Goal: Transaction & Acquisition: Purchase product/service

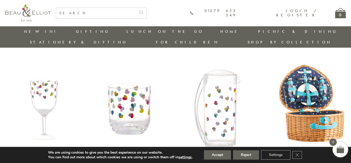
scroll to position [41, 0]
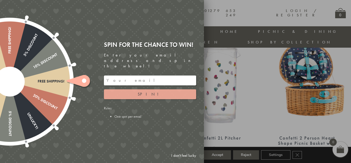
click at [149, 91] on span "Spin!" at bounding box center [150, 93] width 25 height 5
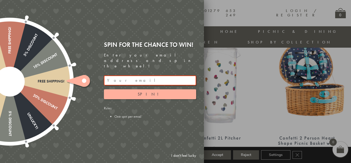
click at [132, 77] on input "email" at bounding box center [150, 80] width 92 height 10
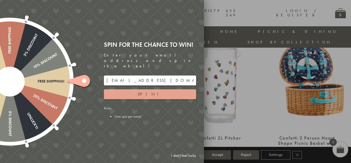
click at [156, 89] on button "Spin!" at bounding box center [150, 94] width 92 height 10
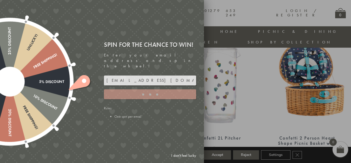
type input "GHM9BH6T"
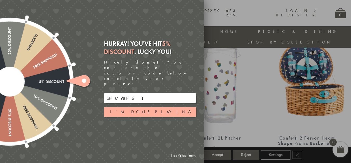
drag, startPoint x: 129, startPoint y: 90, endPoint x: 102, endPoint y: 90, distance: 26.2
click at [102, 90] on div "Hurray! You've hit 5% Discount . Lucky you! Nicely done! You can use the coupon…" at bounding box center [152, 81] width 104 height 91
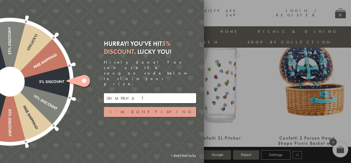
click at [156, 107] on button "I'm done playing" at bounding box center [150, 112] width 92 height 10
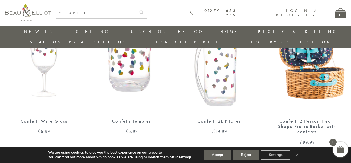
scroll to position [67, 0]
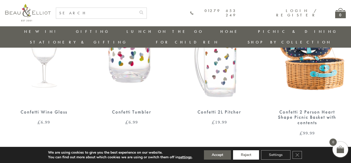
click at [249, 156] on button "Reject" at bounding box center [246, 154] width 26 height 9
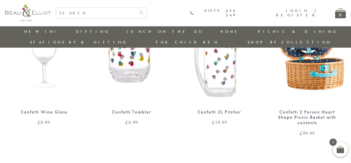
scroll to position [50, 0]
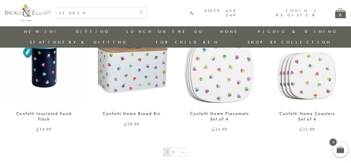
scroll to position [666, 0]
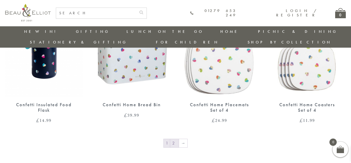
click at [172, 139] on link "2" at bounding box center [174, 143] width 9 height 8
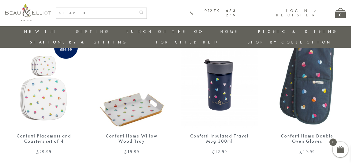
scroll to position [41, 0]
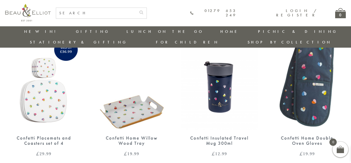
click at [114, 12] on input "text" at bounding box center [96, 13] width 80 height 11
type input "bread bin"
click at [136, 8] on button "submit" at bounding box center [141, 12] width 10 height 8
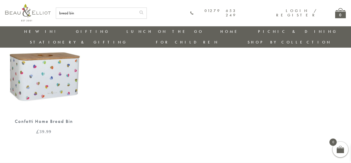
scroll to position [67, 0]
click at [41, 75] on img at bounding box center [43, 64] width 77 height 100
